Goal: Task Accomplishment & Management: Manage account settings

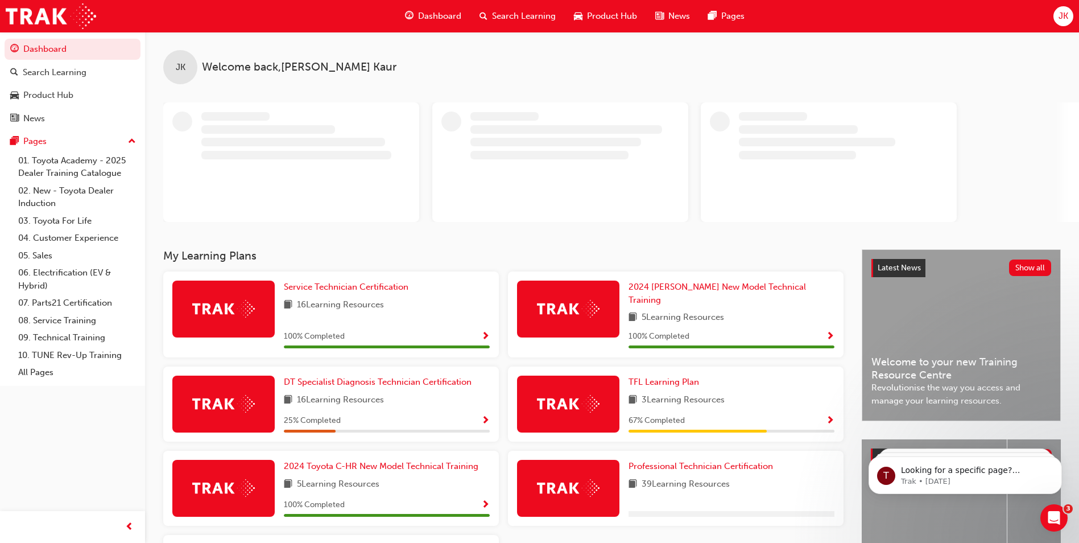
click at [1066, 9] on div "JK" at bounding box center [1063, 16] width 20 height 20
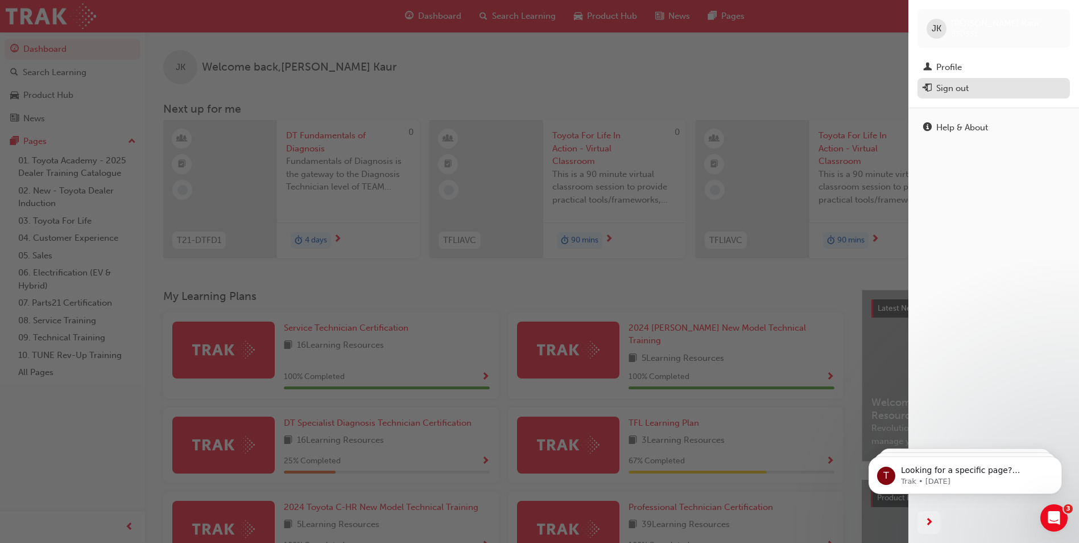
click at [957, 85] on div "Sign out" at bounding box center [952, 88] width 32 height 13
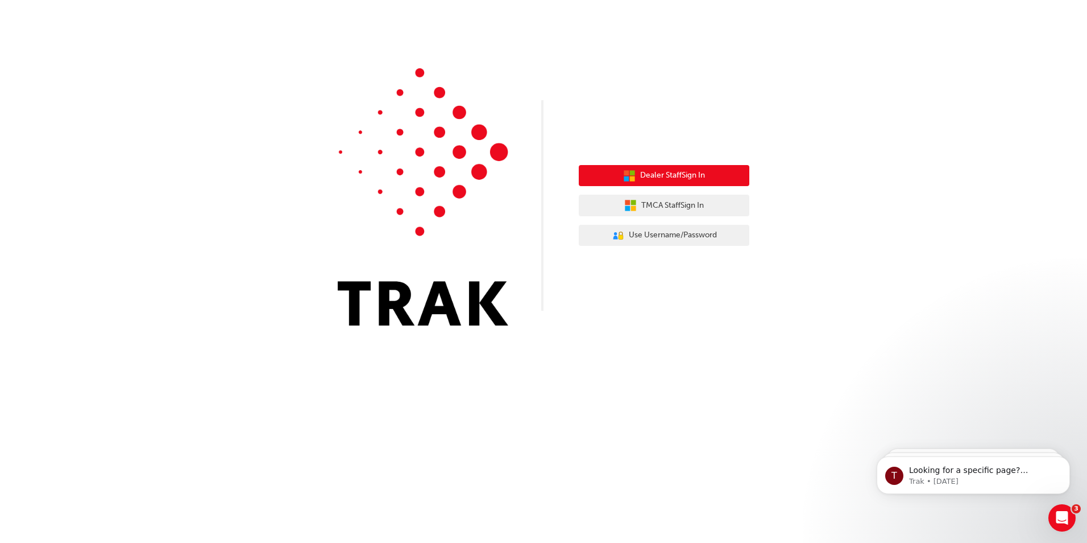
drag, startPoint x: 656, startPoint y: 171, endPoint x: 659, endPoint y: 164, distance: 6.7
click at [656, 167] on button "Dealer Staff Sign In" at bounding box center [664, 176] width 171 height 22
